Goal: Browse casually: Explore the website without a specific task or goal

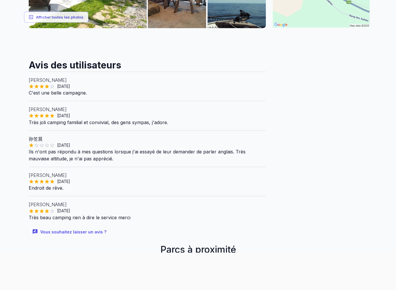
scroll to position [200, 0]
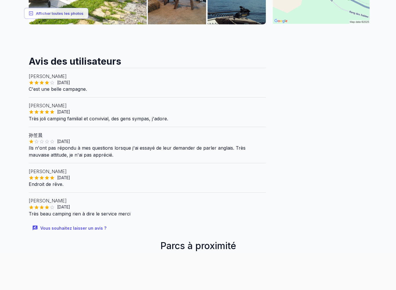
click at [341, 207] on div at bounding box center [320, 38] width 101 height 394
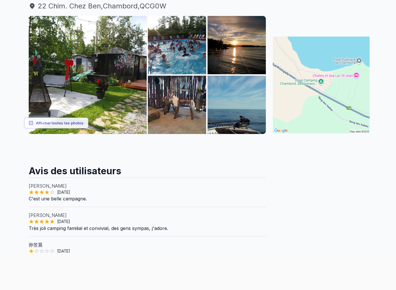
scroll to position [91, 0]
click at [52, 54] on img at bounding box center [88, 75] width 118 height 118
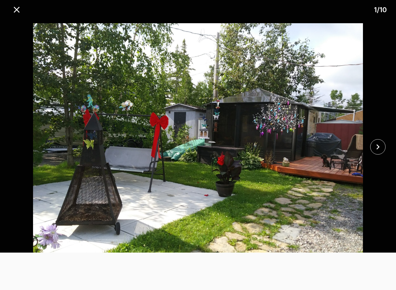
click at [374, 151] on icon "close" at bounding box center [378, 147] width 10 height 10
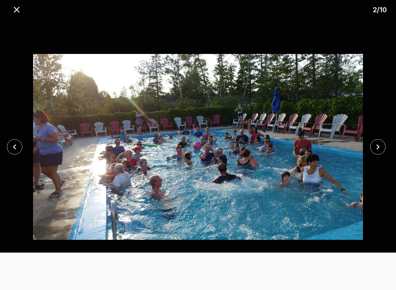
click at [375, 150] on icon "fermer" at bounding box center [378, 147] width 10 height 10
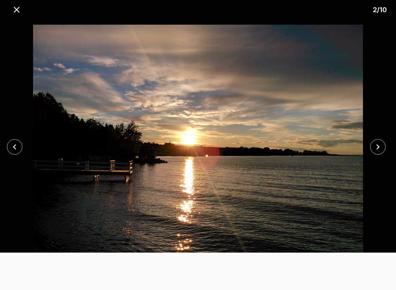
click at [375, 149] on icon "fermer" at bounding box center [378, 147] width 10 height 10
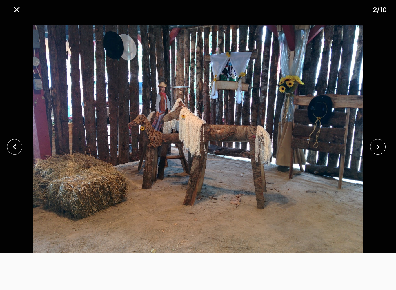
click at [376, 143] on icon "fermer" at bounding box center [378, 147] width 10 height 10
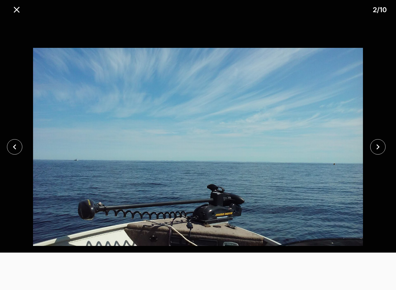
click at [376, 145] on icon "fermer" at bounding box center [378, 147] width 10 height 10
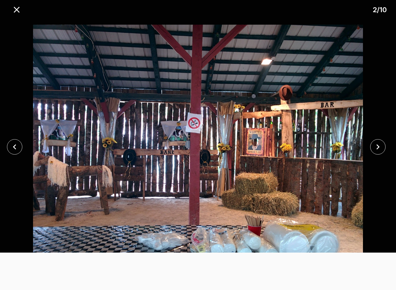
click at [378, 152] on button "fermer" at bounding box center [377, 146] width 15 height 15
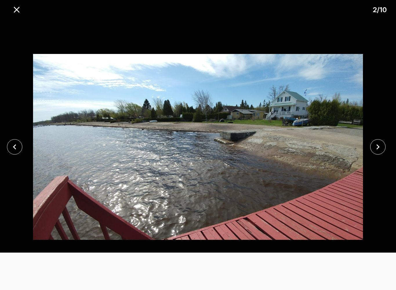
click at [377, 150] on icon "fermer" at bounding box center [378, 147] width 10 height 10
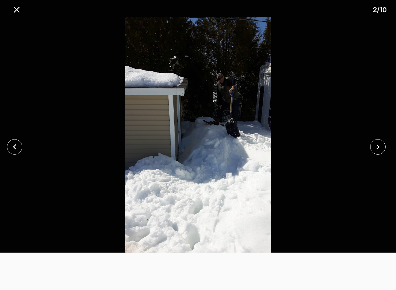
click at [373, 147] on icon "fermer" at bounding box center [378, 147] width 10 height 10
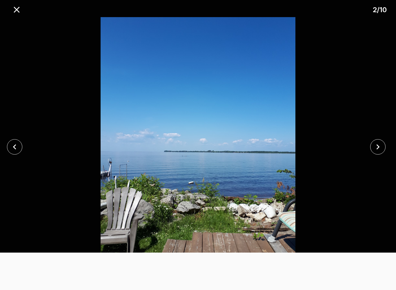
click at [376, 150] on icon "fermer" at bounding box center [378, 147] width 10 height 10
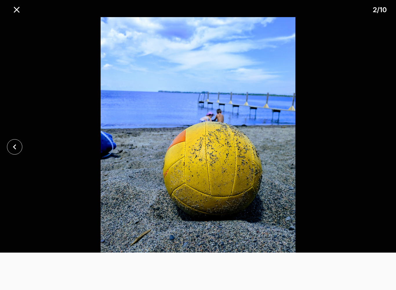
click at [375, 149] on div at bounding box center [198, 146] width 396 height 259
click at [19, 17] on button "fermer" at bounding box center [16, 9] width 15 height 15
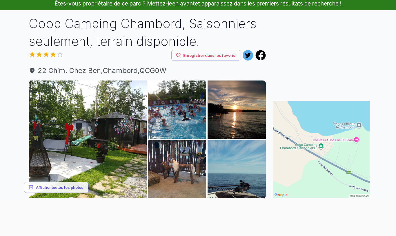
scroll to position [0, 0]
